Goal: Check status: Check status

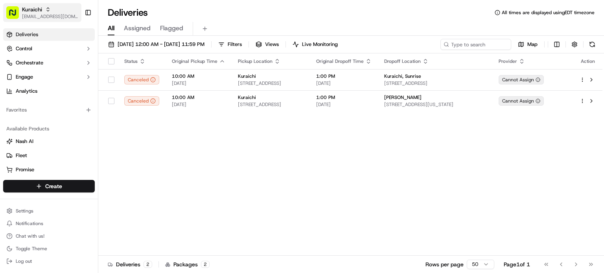
click at [26, 15] on span "[EMAIL_ADDRESS][DOMAIN_NAME]" at bounding box center [50, 16] width 56 height 6
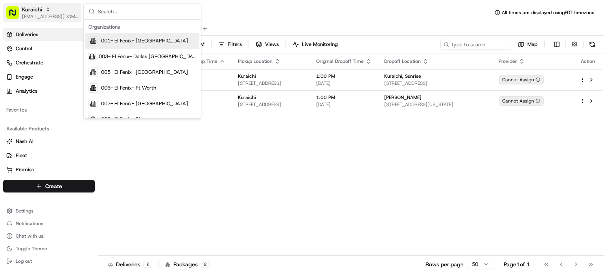
click at [26, 15] on span "[EMAIL_ADDRESS][DOMAIN_NAME]" at bounding box center [50, 16] width 56 height 6
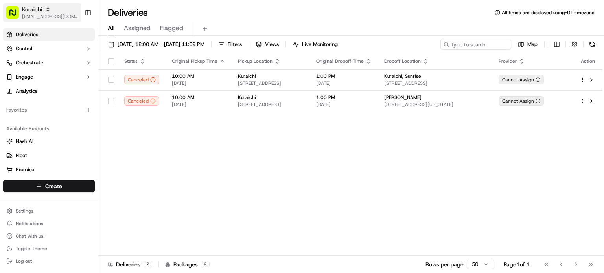
click at [26, 15] on span "[EMAIL_ADDRESS][DOMAIN_NAME]" at bounding box center [50, 16] width 56 height 6
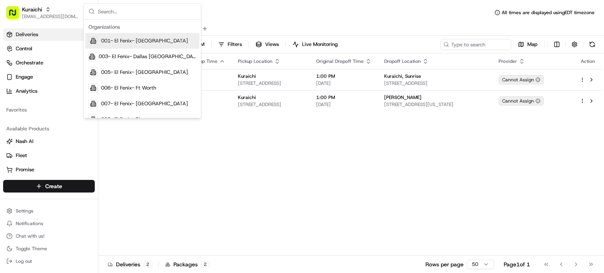
click at [120, 14] on input "text" at bounding box center [147, 12] width 98 height 16
click at [123, 7] on input "text" at bounding box center [147, 12] width 98 height 16
type input "K"
drag, startPoint x: 123, startPoint y: 7, endPoint x: 120, endPoint y: 12, distance: 6.0
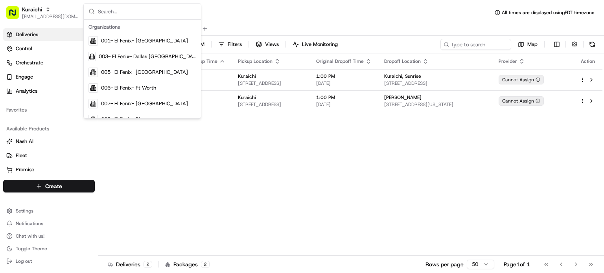
click at [120, 12] on input "text" at bounding box center [147, 12] width 98 height 16
click at [265, 144] on div "Status Original Pickup Time Pickup Location Original Dropoff Time Dropoff Locat…" at bounding box center [350, 154] width 504 height 202
